Goal: Information Seeking & Learning: Learn about a topic

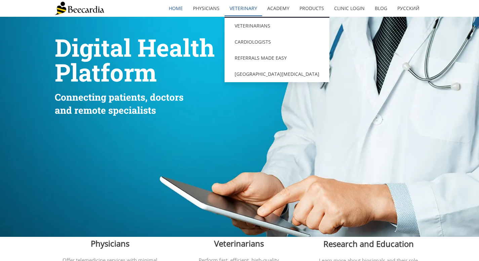
click at [245, 7] on link "Veterinary" at bounding box center [243, 8] width 38 height 15
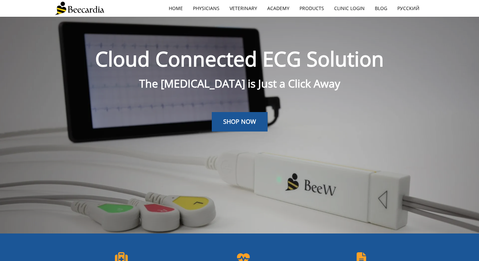
scroll to position [17, 0]
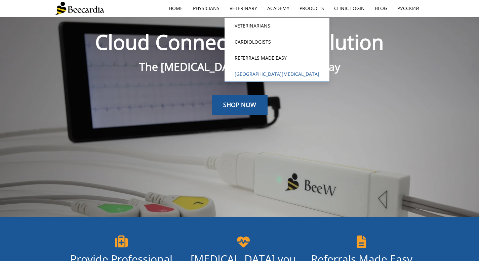
click at [254, 78] on link "[GEOGRAPHIC_DATA][MEDICAL_DATA]" at bounding box center [276, 74] width 105 height 16
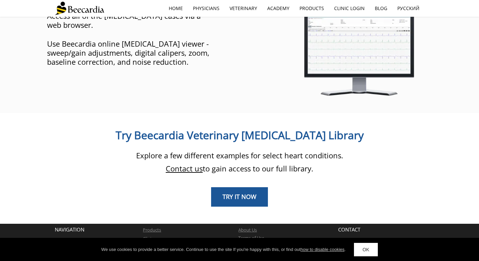
scroll to position [505, 0]
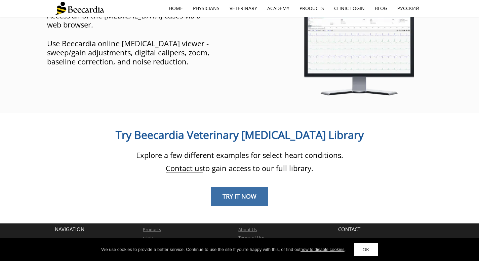
click at [235, 193] on span "TRY IT NOW" at bounding box center [239, 197] width 34 height 8
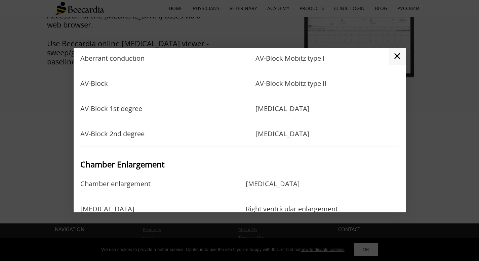
scroll to position [64, 0]
click at [95, 83] on link "AV-Block" at bounding box center [94, 91] width 28 height 22
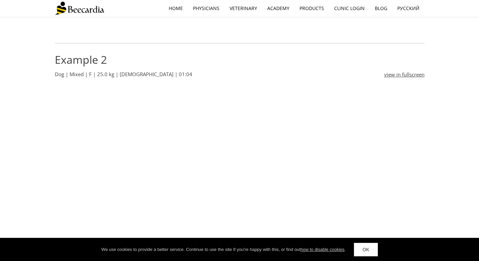
scroll to position [452, 0]
